Goal: Transaction & Acquisition: Purchase product/service

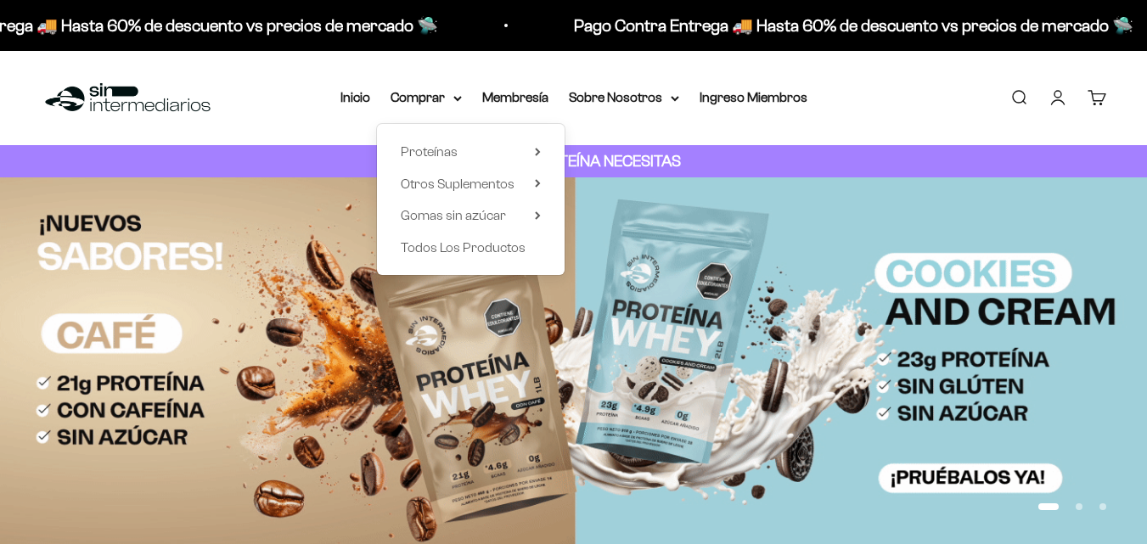
click at [458, 148] on summary "Proteínas" at bounding box center [471, 152] width 140 height 22
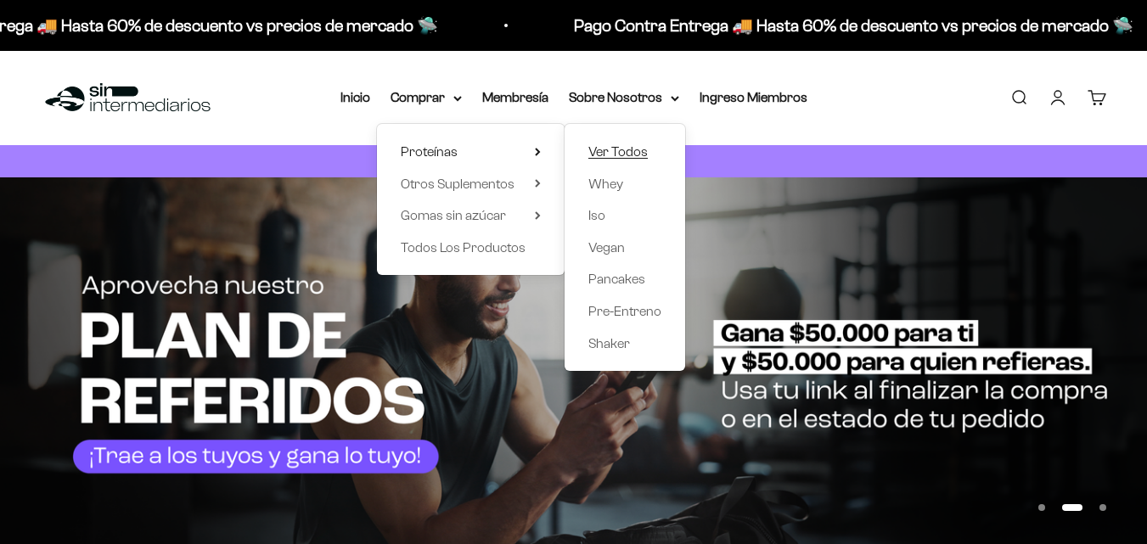
click at [623, 154] on span "Ver Todos" at bounding box center [617, 151] width 59 height 14
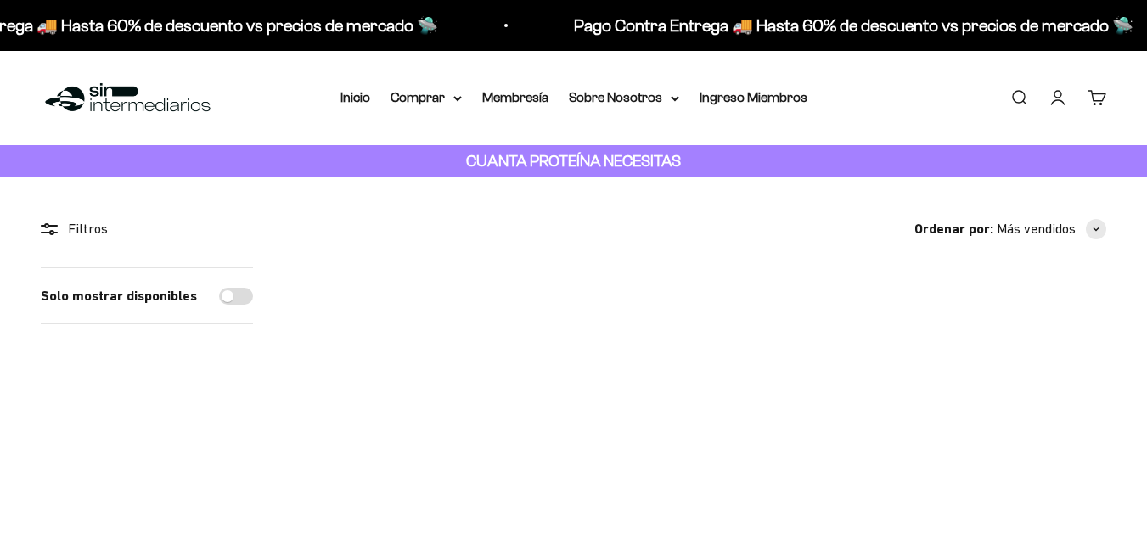
click at [991, 373] on img at bounding box center [977, 395] width 257 height 257
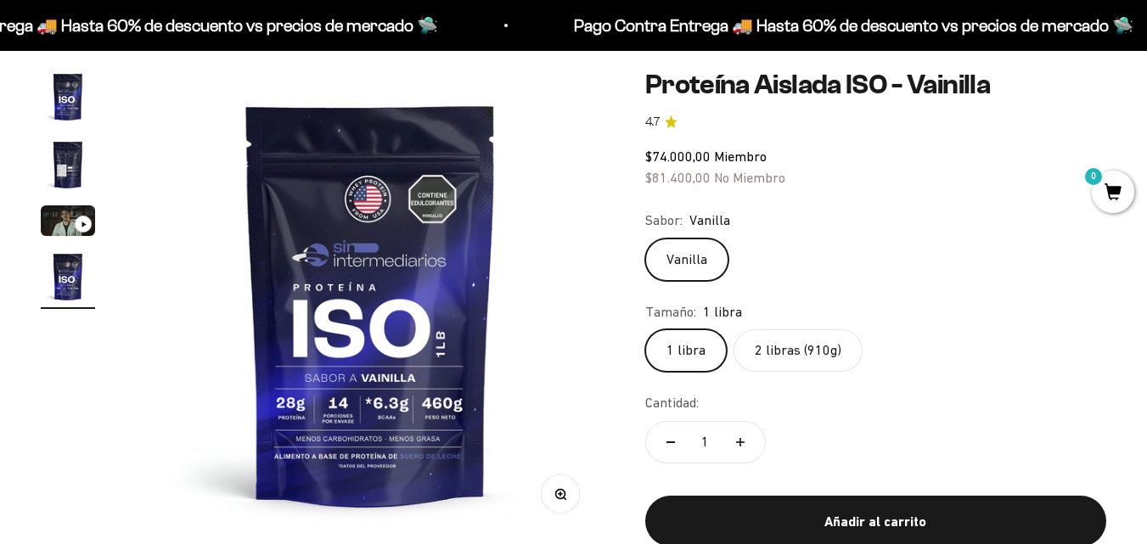
scroll to position [157, 0]
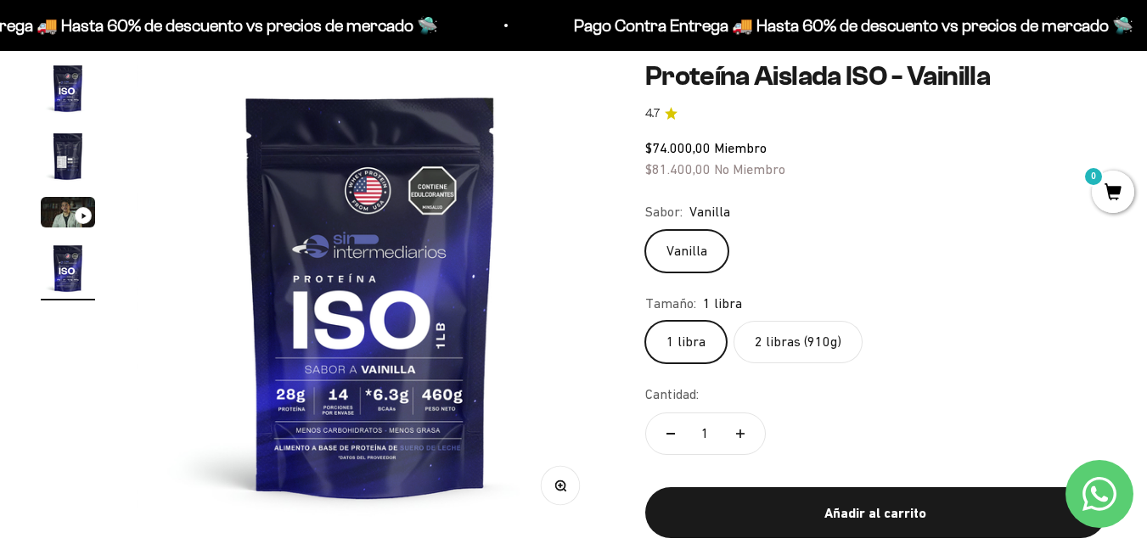
click at [768, 349] on label "2 libras (910g)" at bounding box center [797, 342] width 129 height 42
click at [645, 321] on input "2 libras (910g)" at bounding box center [644, 320] width 1 height 1
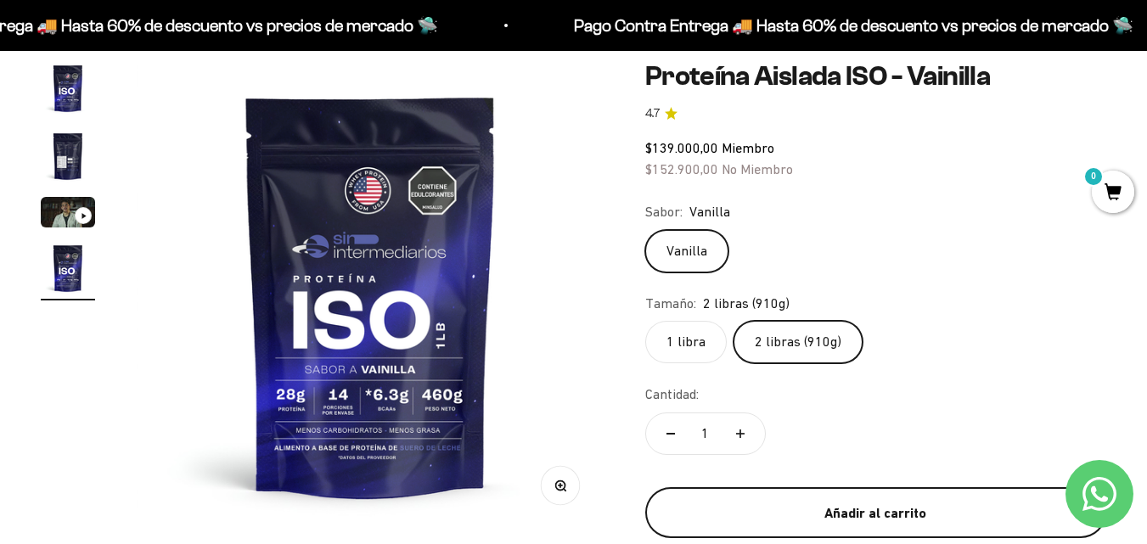
click at [767, 509] on div "Añadir al carrito" at bounding box center [875, 514] width 393 height 22
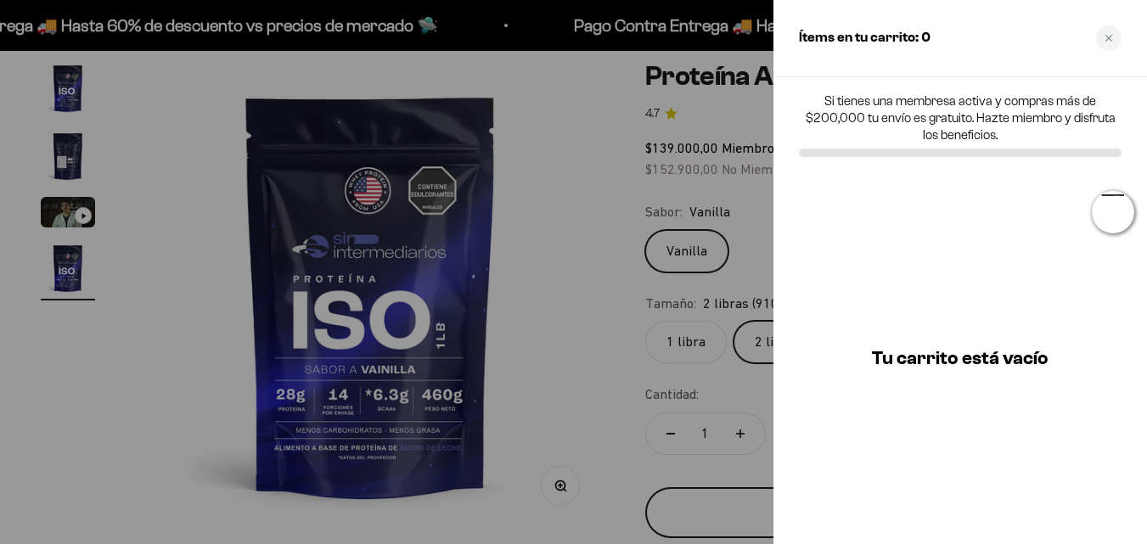
scroll to position [0, 1457]
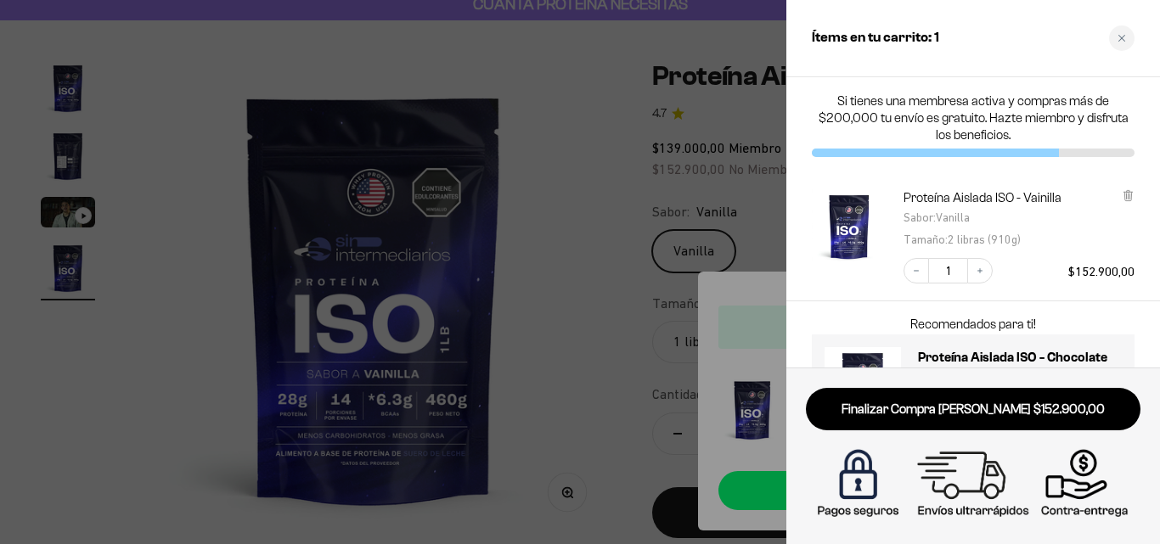
click at [629, 172] on div at bounding box center [580, 272] width 1160 height 544
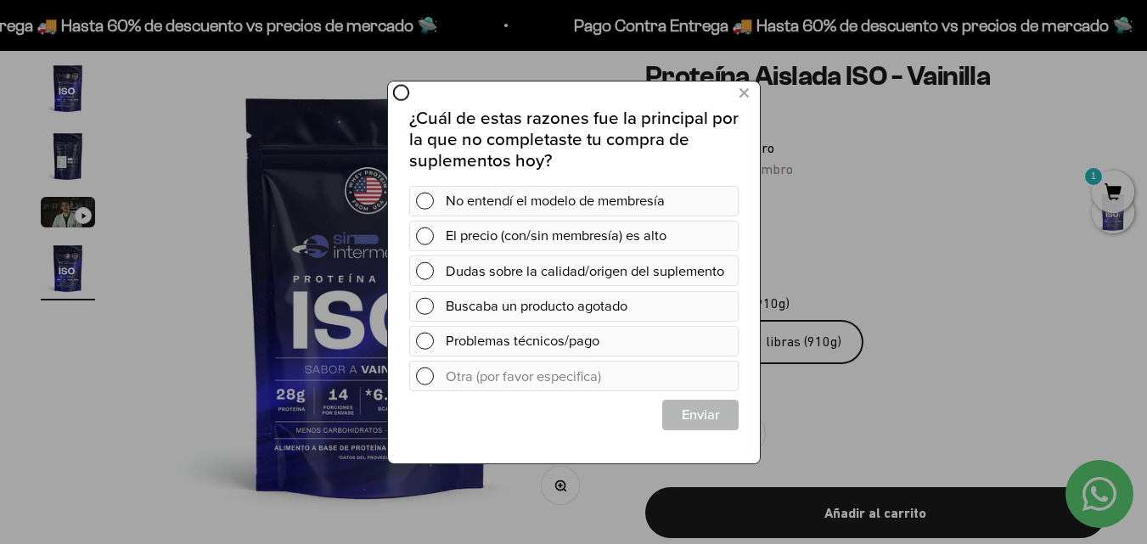
scroll to position [0, 0]
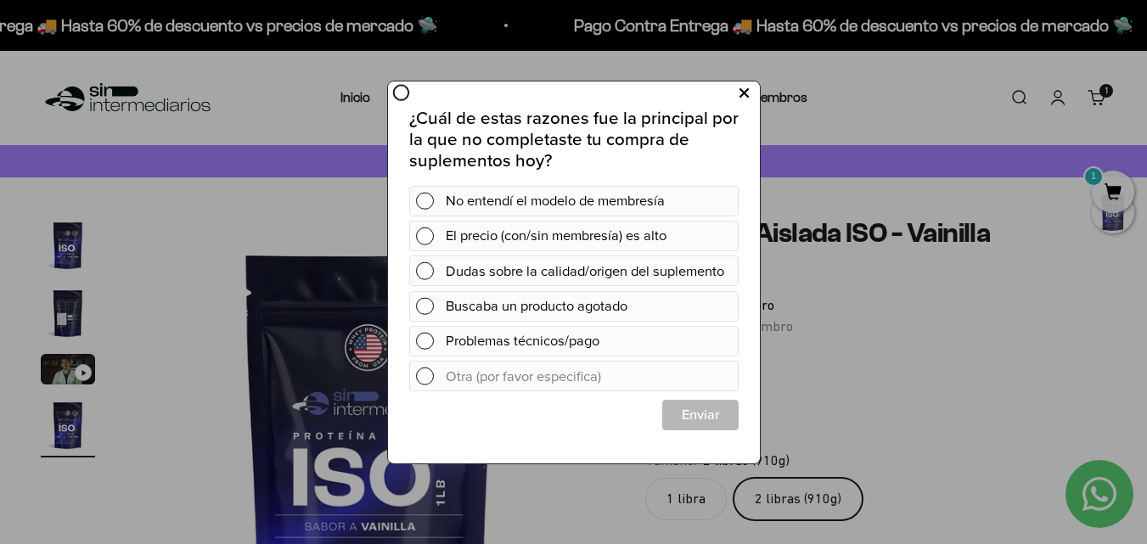
click at [737, 92] on button at bounding box center [742, 93] width 31 height 28
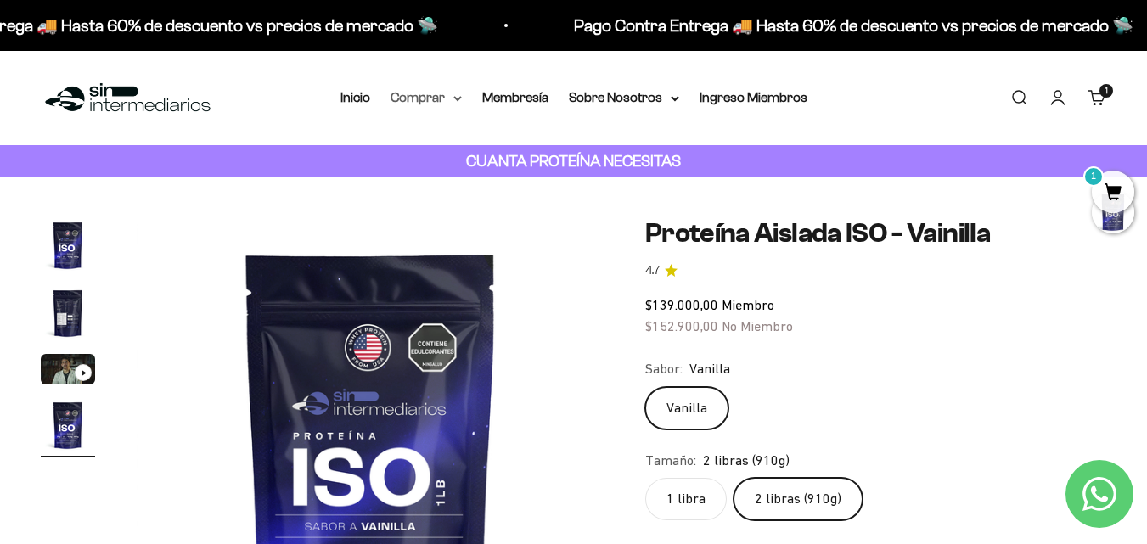
click at [422, 95] on summary "Comprar" at bounding box center [425, 98] width 71 height 22
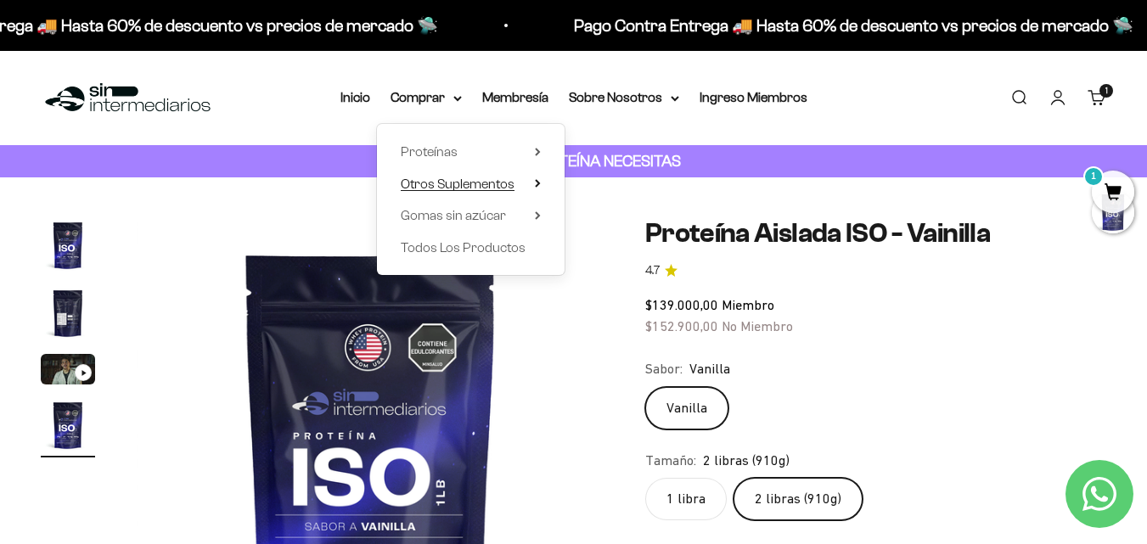
click at [435, 186] on span "Otros Suplementos" at bounding box center [458, 184] width 114 height 14
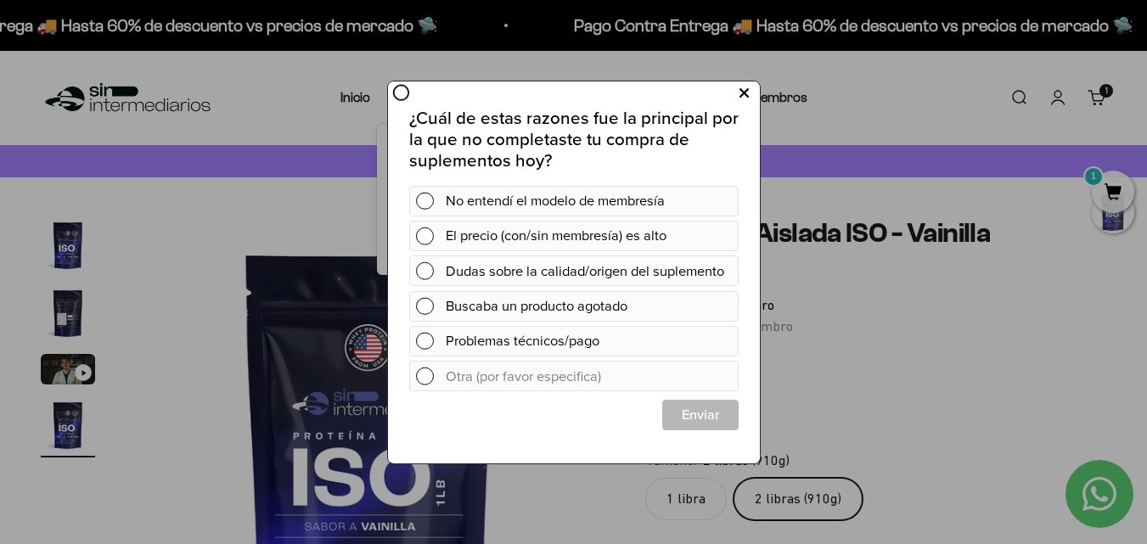
click at [740, 92] on icon at bounding box center [742, 92] width 9 height 23
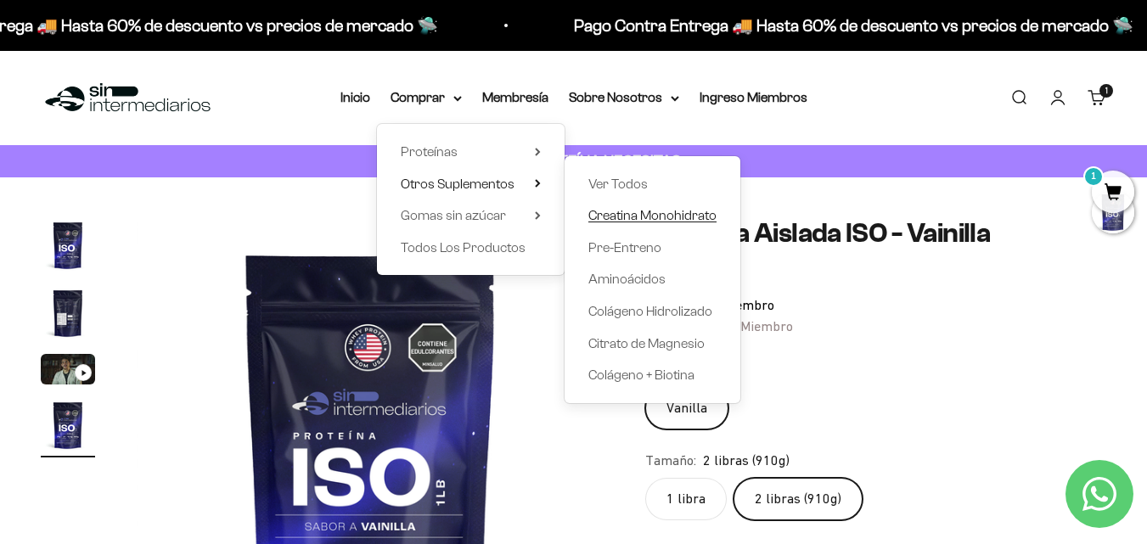
click at [617, 216] on span "Creatina Monohidrato" at bounding box center [652, 215] width 128 height 14
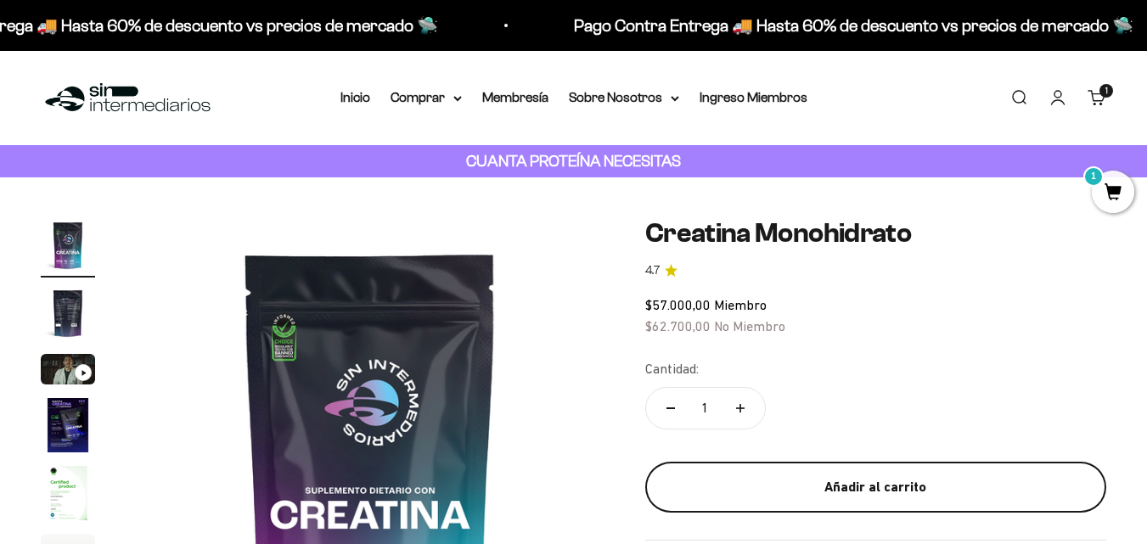
click at [778, 472] on button "Añadir al carrito" at bounding box center [875, 487] width 461 height 51
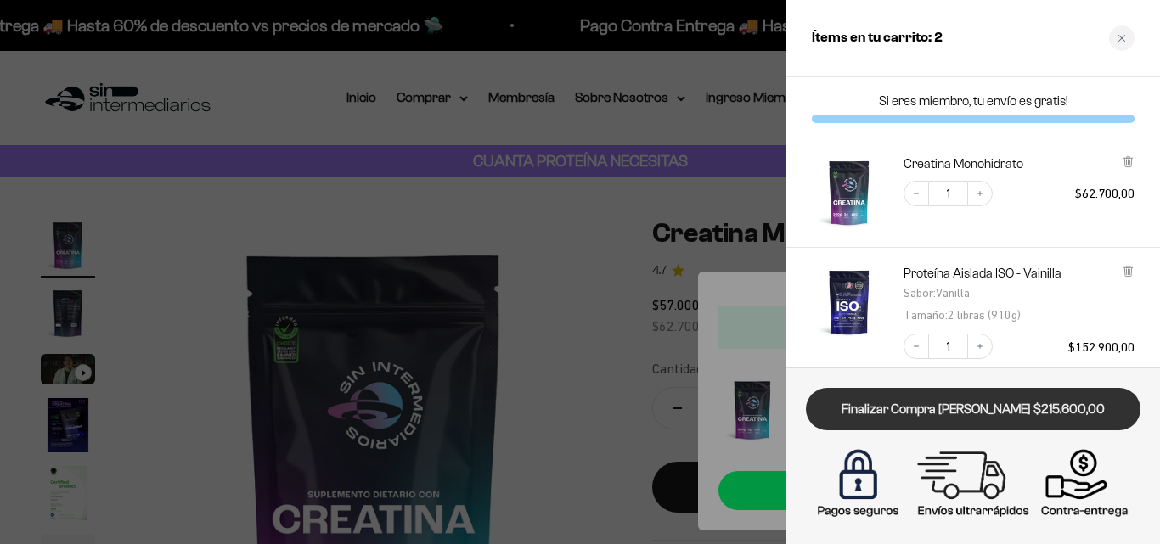
click at [963, 412] on link "Finalizar Compra Segura $215.600,00" at bounding box center [973, 409] width 334 height 43
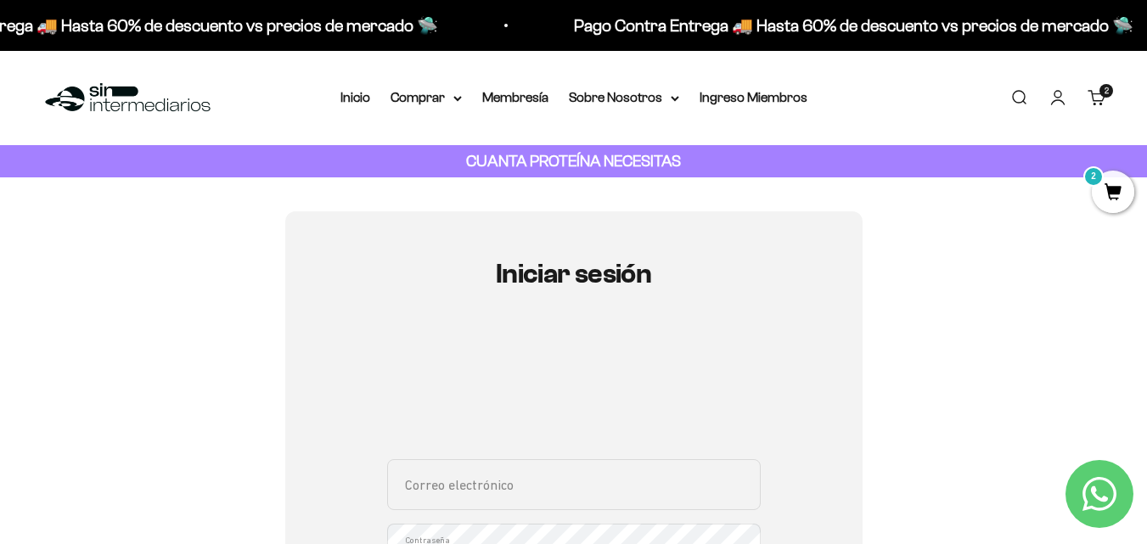
click at [641, 480] on input "Correo electrónico" at bounding box center [573, 484] width 373 height 51
type input "stella05.mr@gmail.com"
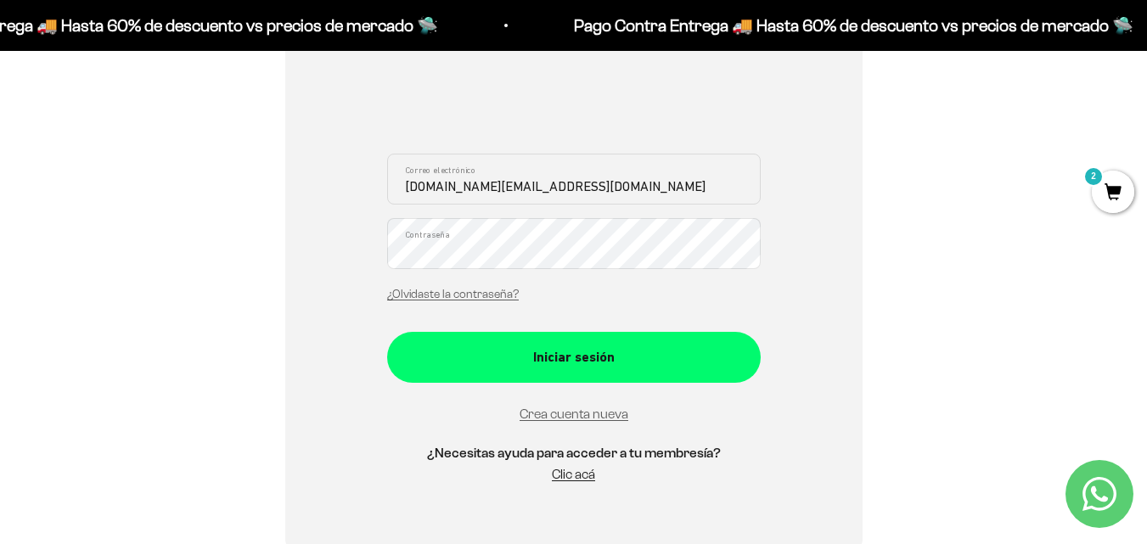
scroll to position [312, 0]
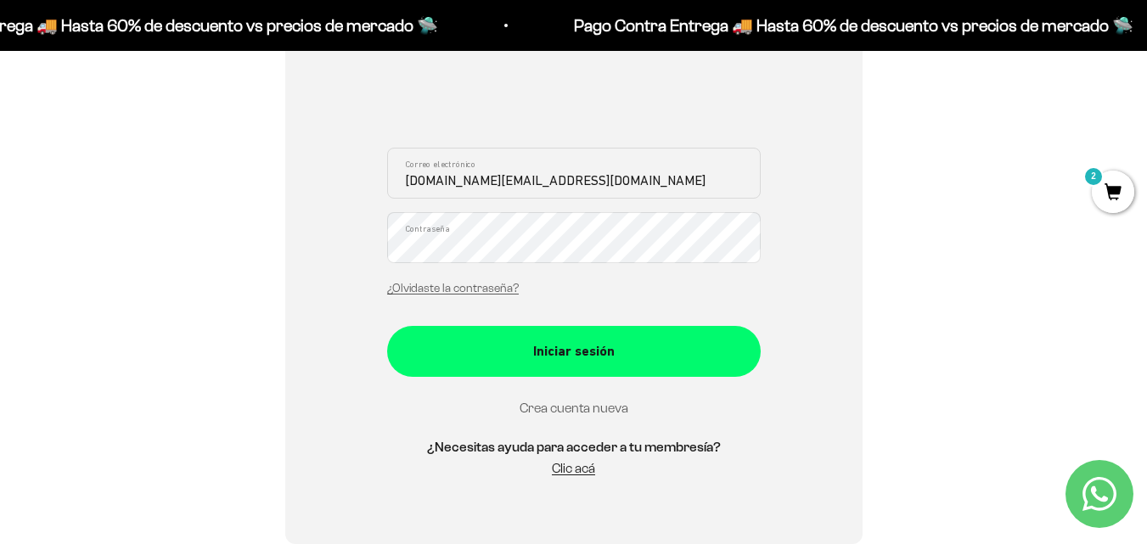
click at [563, 412] on link "Crea cuenta nueva" at bounding box center [573, 408] width 109 height 14
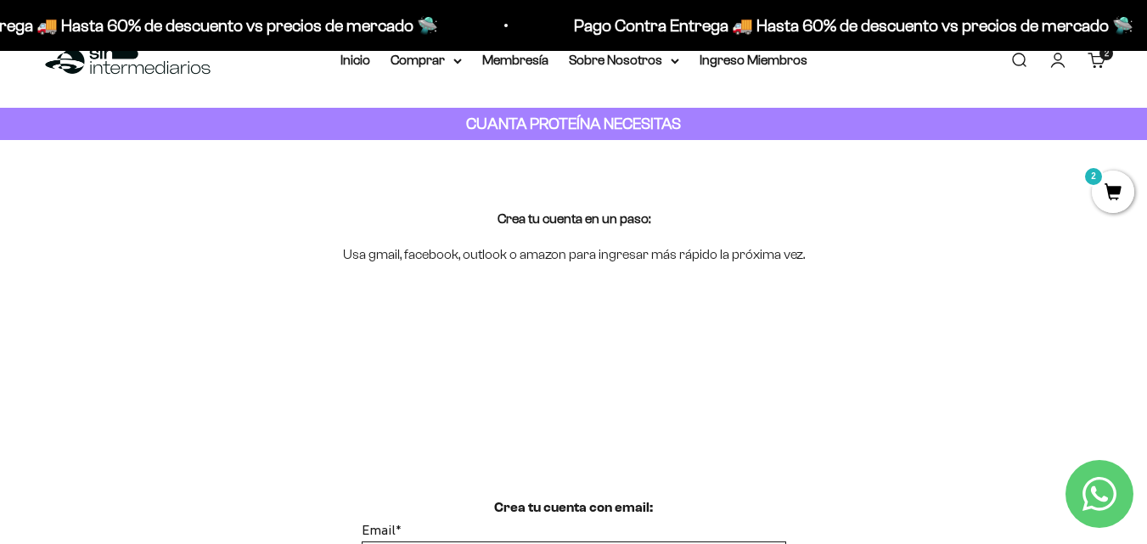
scroll to position [100, 0]
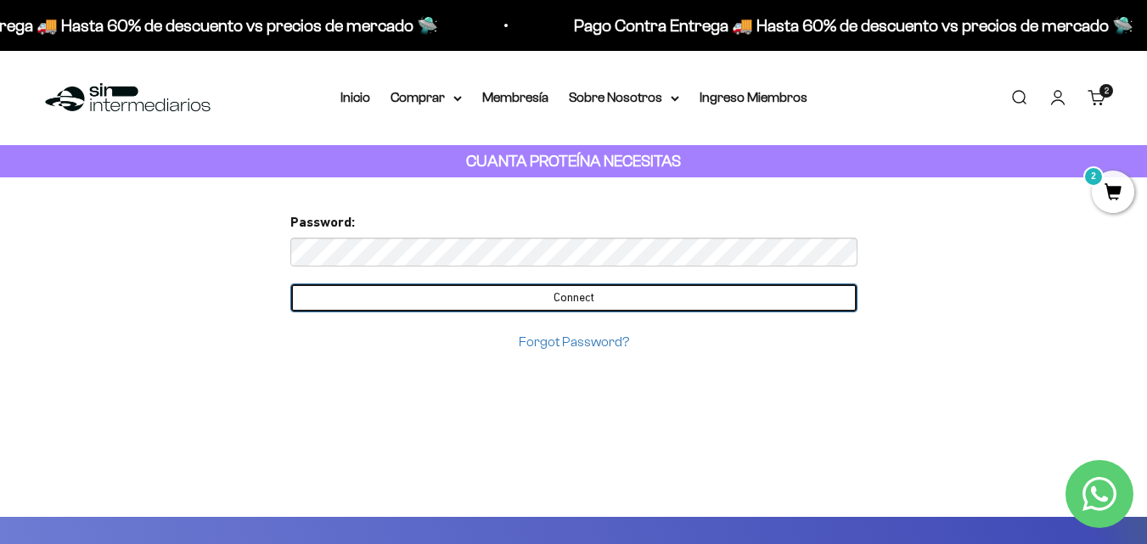
click at [548, 305] on input "Connect" at bounding box center [573, 298] width 567 height 29
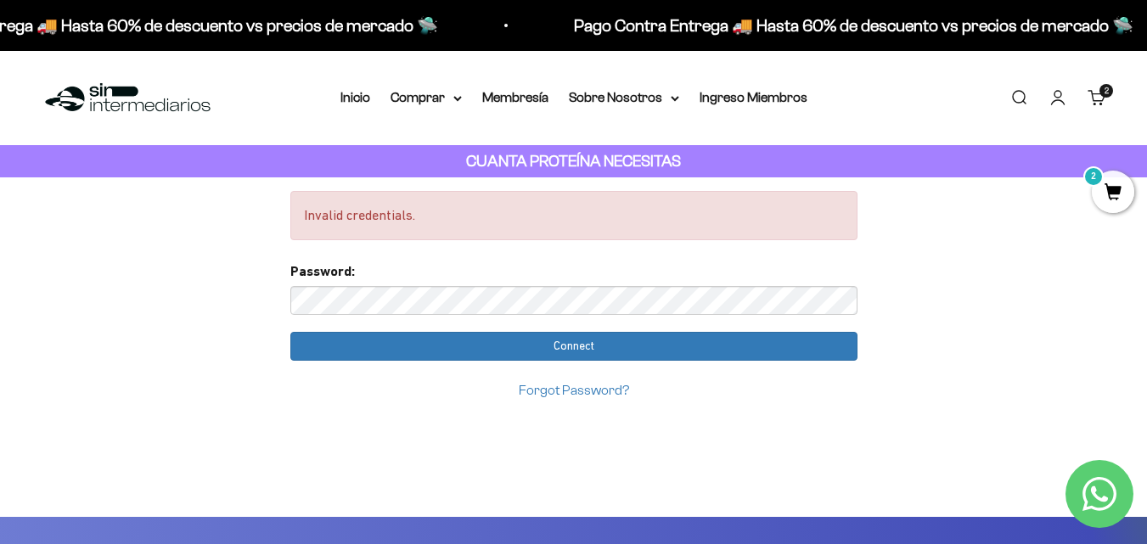
click at [580, 217] on div "Invalid credentials." at bounding box center [573, 215] width 567 height 49
click at [590, 209] on div "Invalid credentials." at bounding box center [573, 215] width 567 height 49
click at [1098, 91] on link "Carrito 2 artículos 2" at bounding box center [1096, 97] width 19 height 19
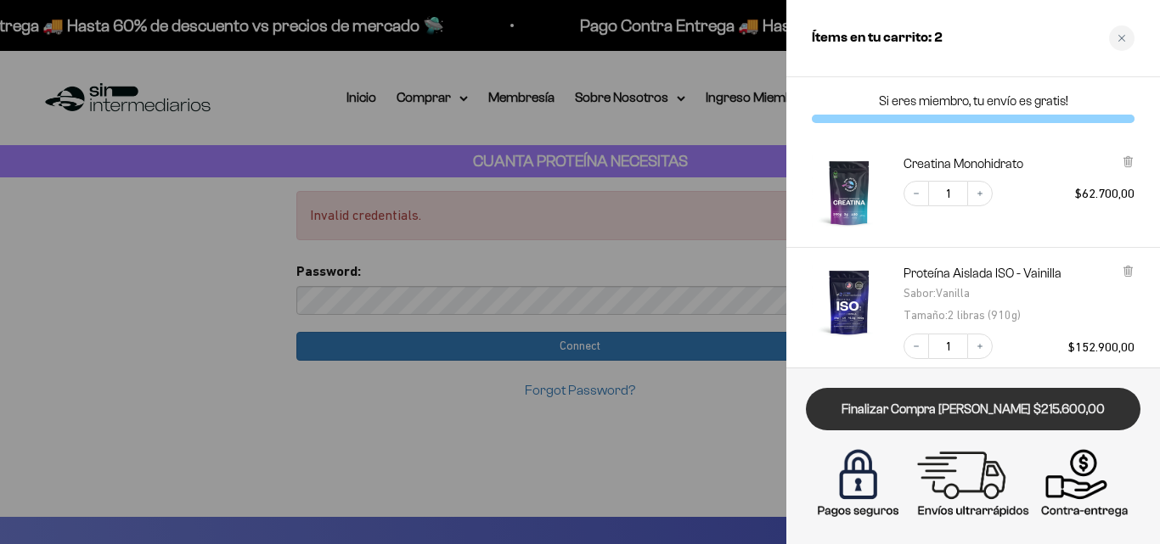
click at [983, 406] on link "Finalizar Compra Segura $215.600,00" at bounding box center [973, 409] width 334 height 43
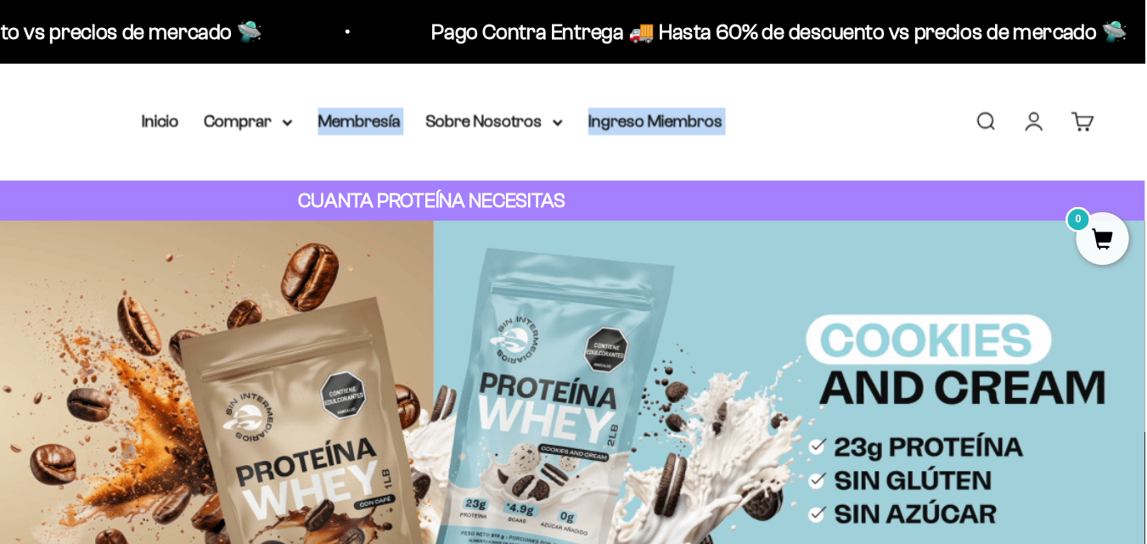
drag, startPoint x: 899, startPoint y: 59, endPoint x: 1157, endPoint y: 64, distance: 258.1
